Goal: Information Seeking & Learning: Learn about a topic

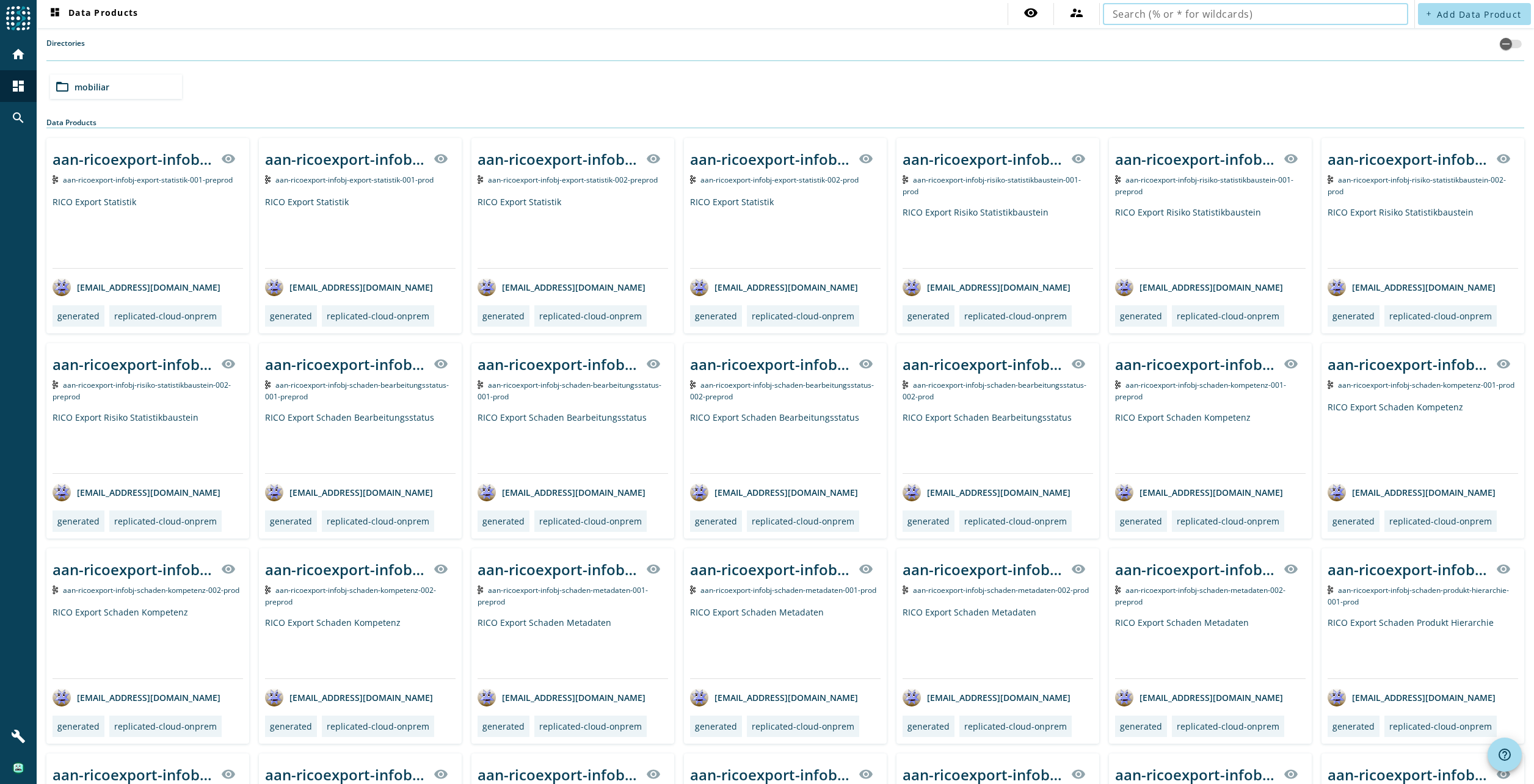
click at [1141, 18] on input "text" at bounding box center [1255, 13] width 286 height 14
type input "infobj-bele"
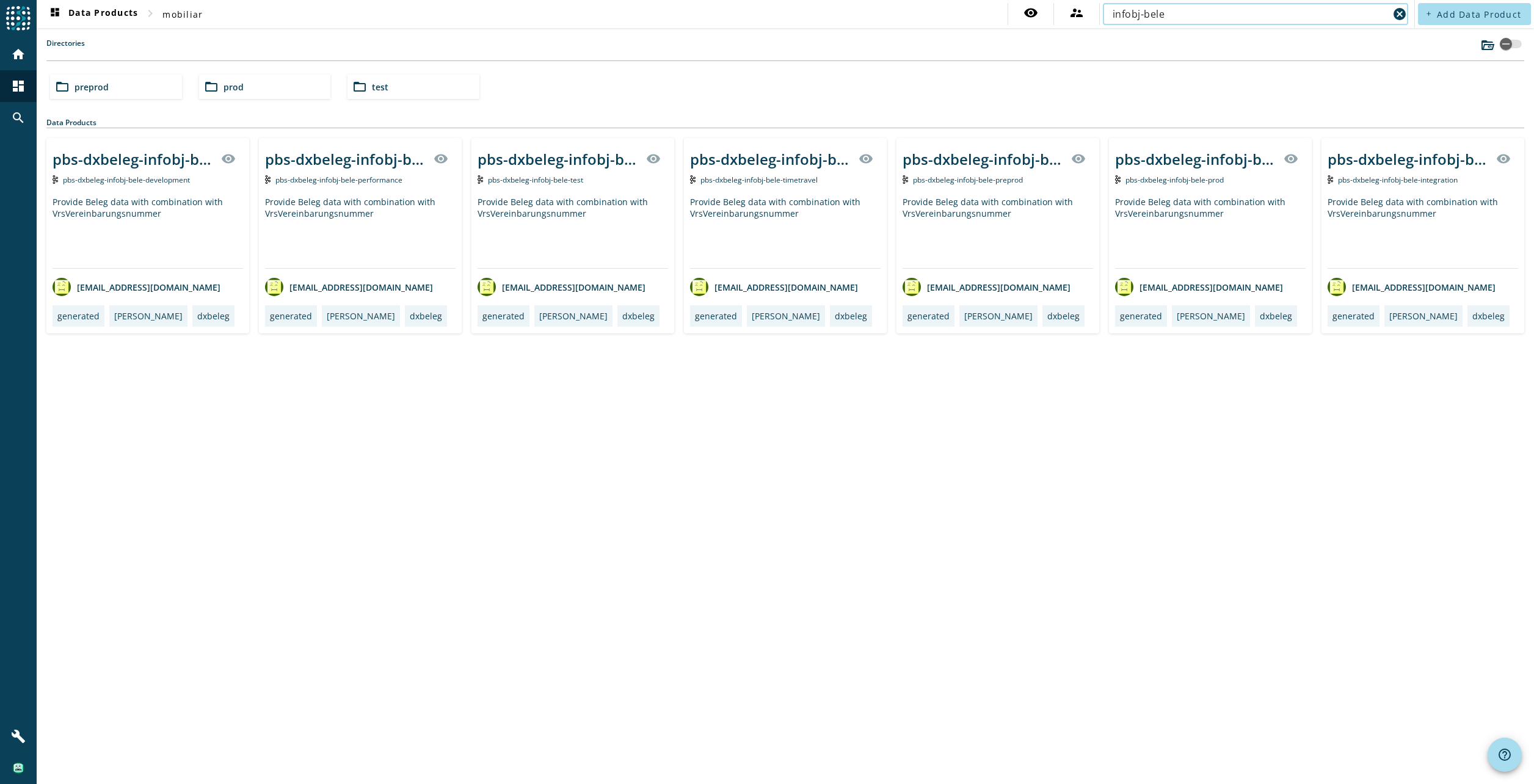
click at [401, 224] on div "Provide Beleg data with combination with VrsVereinbarungsnummer" at bounding box center [360, 232] width 191 height 72
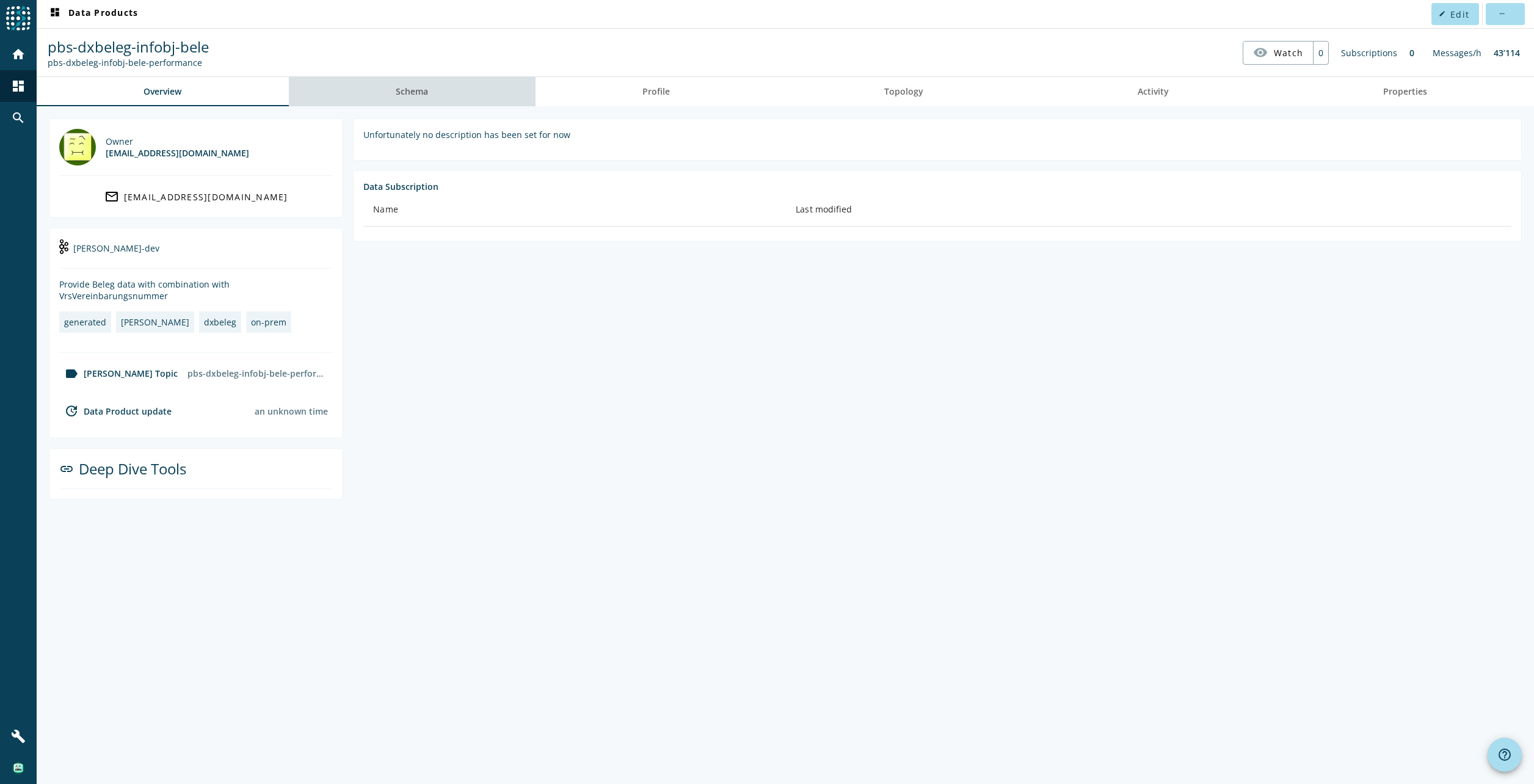
click at [414, 88] on span "Schema" at bounding box center [412, 92] width 32 height 8
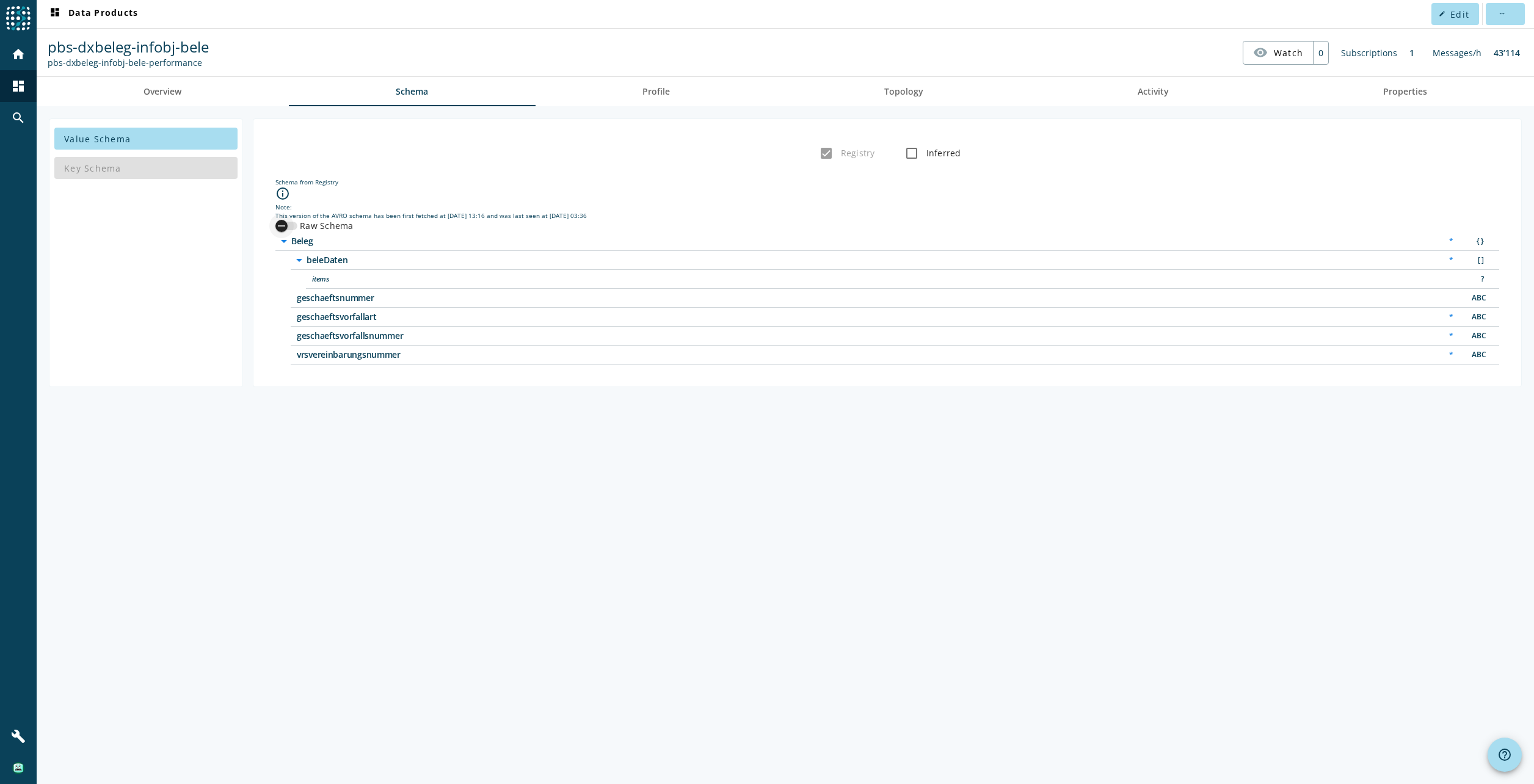
click at [282, 219] on div "button" at bounding box center [282, 225] width 13 height 13
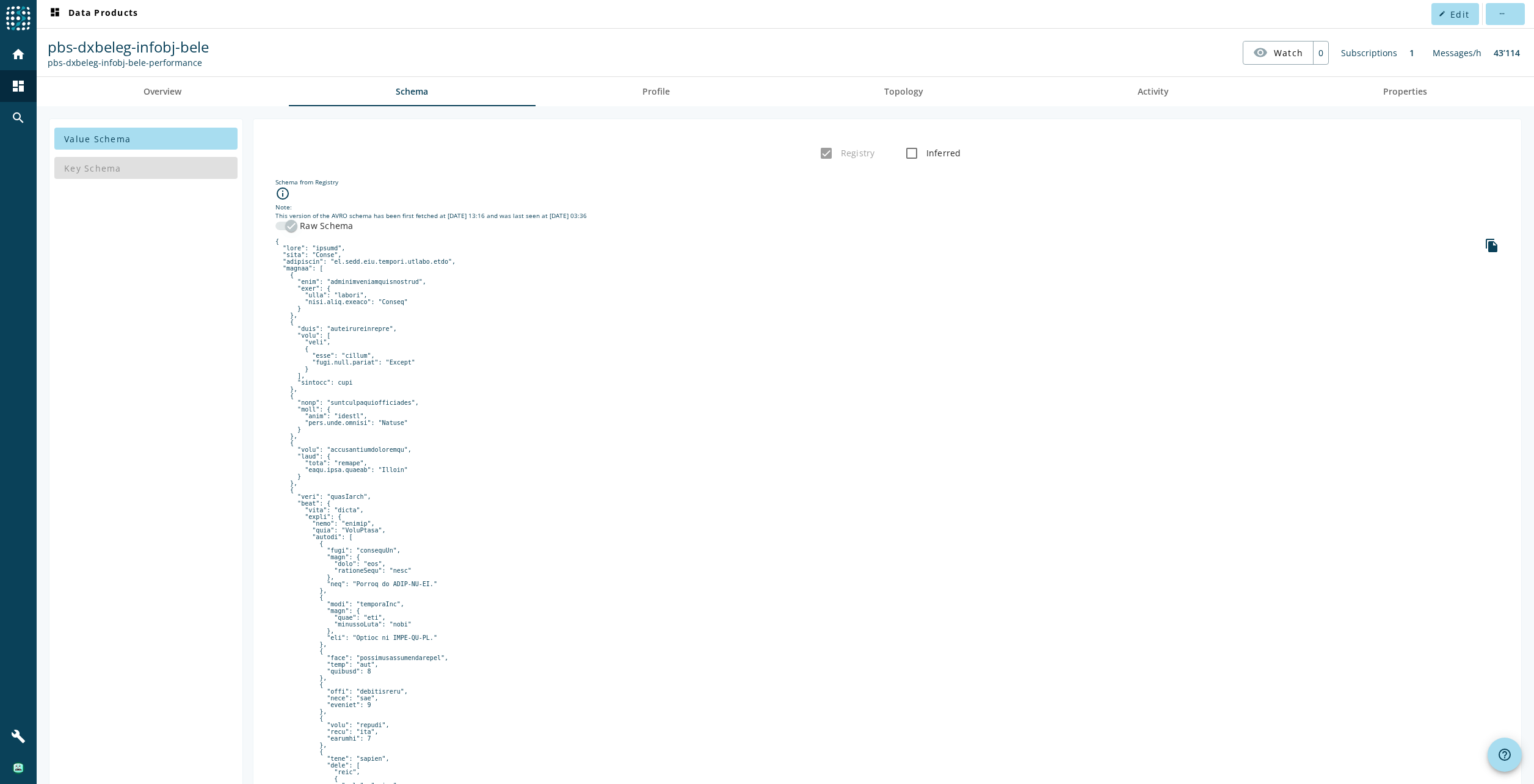
click at [282, 219] on div "button" at bounding box center [291, 225] width 24 height 24
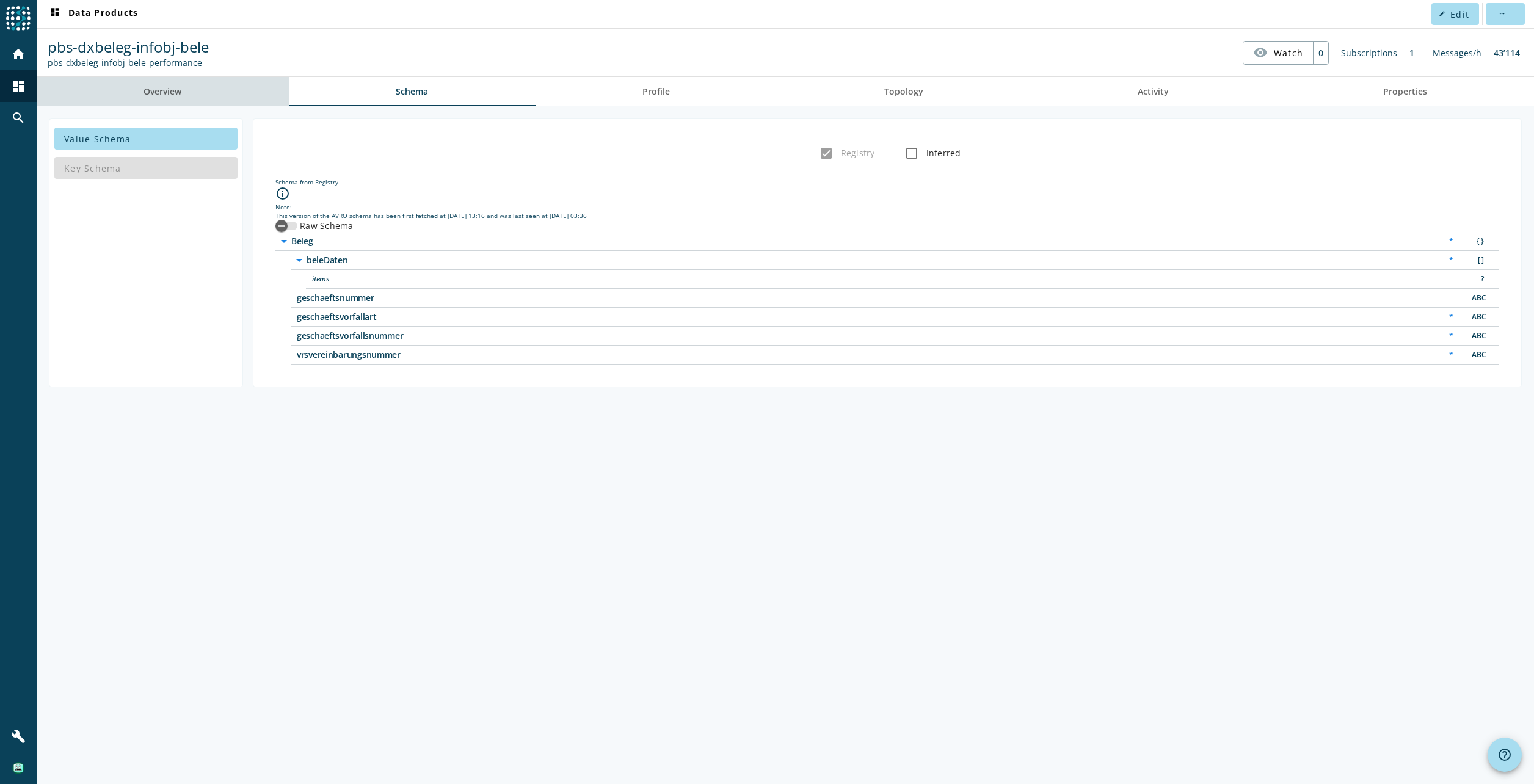
click at [177, 97] on span "Overview" at bounding box center [162, 92] width 38 height 29
